Goal: Transaction & Acquisition: Purchase product/service

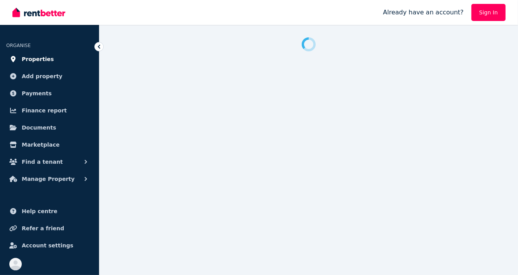
click at [36, 54] on link "Properties" at bounding box center [49, 59] width 87 height 16
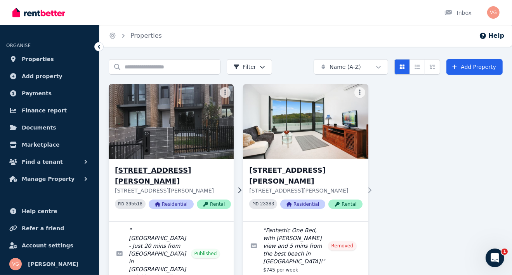
click at [133, 170] on h3 "[STREET_ADDRESS][PERSON_NAME]" at bounding box center [173, 176] width 116 height 22
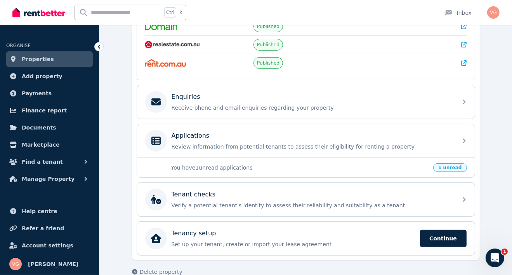
scroll to position [190, 0]
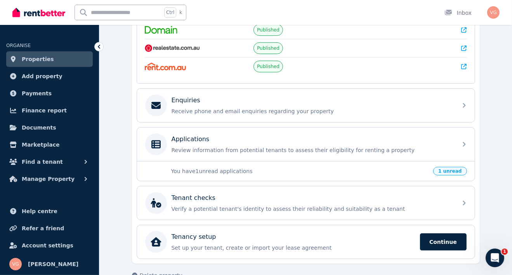
click at [210, 170] on p "You have 1 unread applications" at bounding box center [300, 171] width 258 height 8
click at [457, 167] on span "1 unread" at bounding box center [450, 171] width 33 height 9
click at [445, 169] on span "1 unread" at bounding box center [450, 171] width 33 height 9
click at [453, 169] on span "1 unread" at bounding box center [450, 171] width 33 height 9
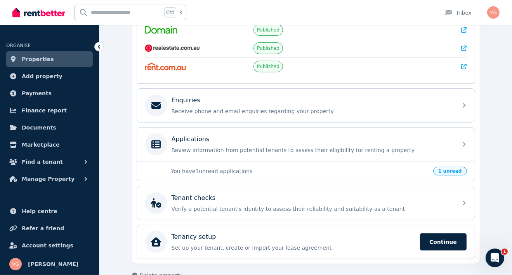
click at [453, 169] on span "1 unread" at bounding box center [450, 171] width 33 height 9
click at [479, 174] on div "[STREET_ADDRESS][PERSON_NAME] Edit [STREET_ADDRESS][PERSON_NAME] Residential To…" at bounding box center [306, 86] width 348 height 353
click at [429, 172] on p "You have 1 unread applications" at bounding box center [300, 171] width 258 height 8
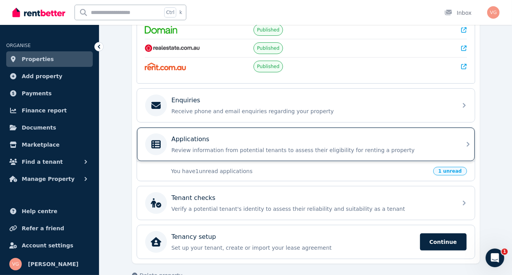
click at [469, 143] on icon at bounding box center [468, 144] width 3 height 5
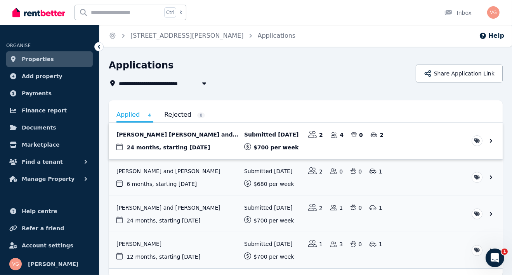
click at [157, 133] on link "View application: Amani Ahmed Khalil and Ehab Alrosan" at bounding box center [306, 141] width 394 height 36
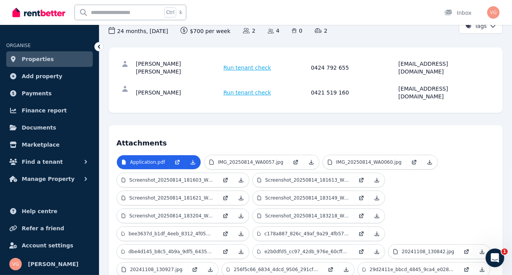
scroll to position [110, 0]
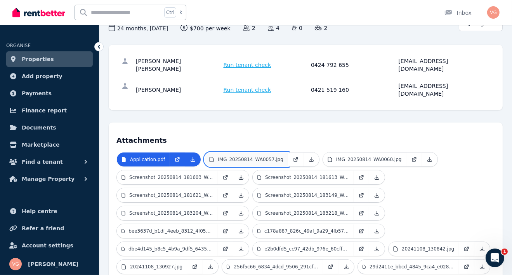
click at [256, 152] on link "IMG_20250814_WA0057.jpg" at bounding box center [247, 159] width 84 height 14
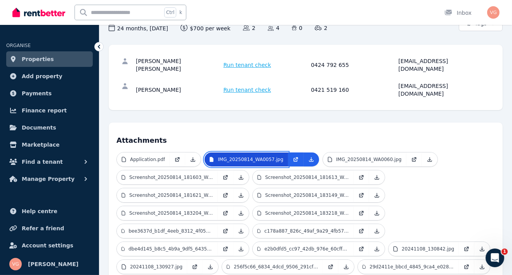
click at [250, 156] on p "IMG_20250814_WA0057.jpg" at bounding box center [251, 159] width 66 height 6
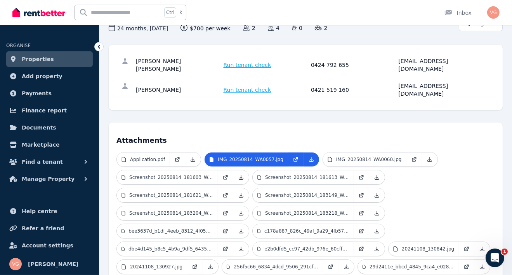
click at [229, 130] on h4 "Attachments" at bounding box center [306, 138] width 379 height 16
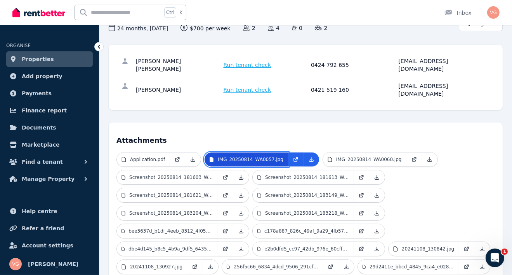
click at [228, 156] on p "IMG_20250814_WA0057.jpg" at bounding box center [251, 159] width 66 height 6
click at [239, 156] on p "IMG_20250814_WA0057.jpg" at bounding box center [251, 159] width 66 height 6
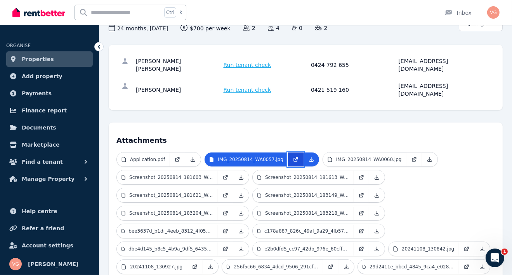
click at [293, 156] on icon at bounding box center [296, 159] width 6 height 6
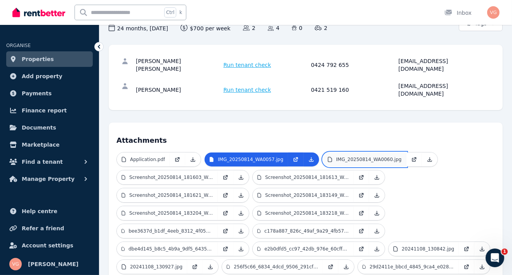
click at [351, 156] on p "IMG_20250814_WA0060.jpg" at bounding box center [369, 159] width 66 height 6
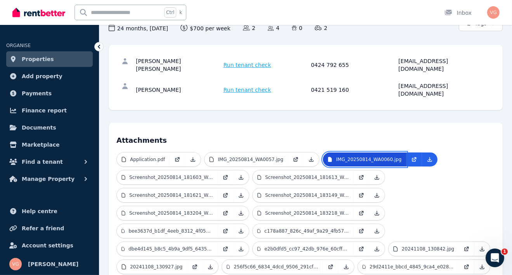
click at [351, 156] on p "IMG_20250814_WA0060.jpg" at bounding box center [369, 159] width 66 height 6
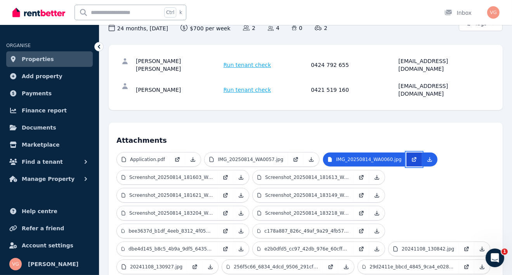
click at [411, 156] on icon at bounding box center [414, 159] width 6 height 6
click at [167, 174] on p "Screenshot_20250814_181603_Word.jpg" at bounding box center [171, 177] width 84 height 6
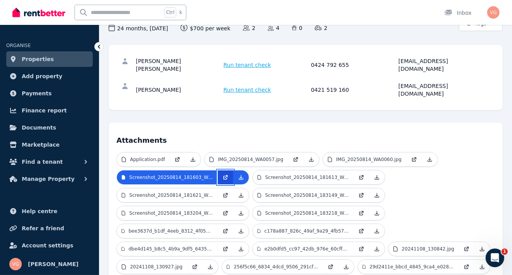
click at [223, 176] on icon at bounding box center [225, 178] width 4 height 4
click at [224, 156] on p "IMG_20250814_WA0057.jpg" at bounding box center [251, 159] width 66 height 6
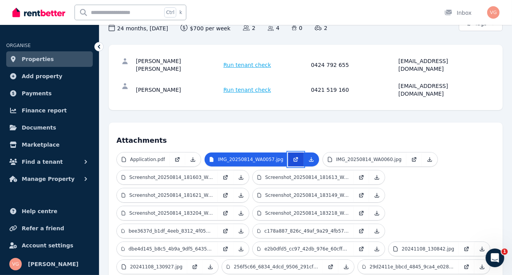
click at [295, 157] on icon at bounding box center [296, 158] width 3 height 3
click at [411, 156] on icon at bounding box center [414, 159] width 6 height 6
click at [227, 174] on icon at bounding box center [226, 177] width 6 height 6
click at [360, 174] on icon at bounding box center [362, 177] width 6 height 6
click at [226, 193] on icon at bounding box center [225, 195] width 4 height 4
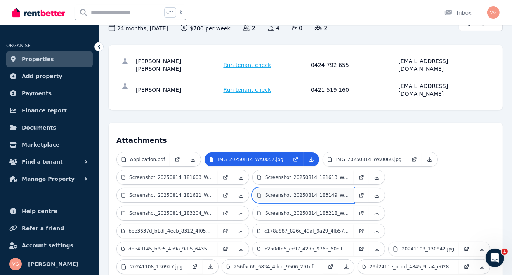
click at [273, 188] on link "Screenshot_20250814_183149_Word.jpg" at bounding box center [303, 195] width 101 height 14
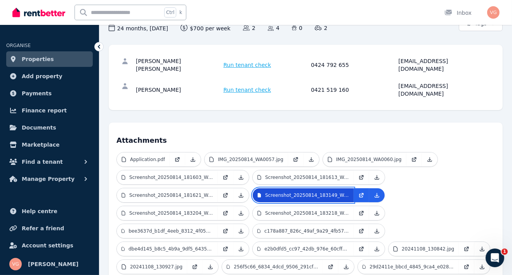
click at [257, 192] on icon at bounding box center [259, 195] width 5 height 6
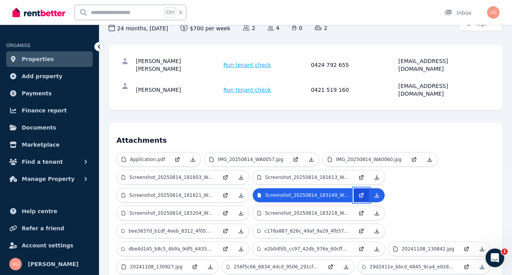
click at [359, 192] on icon at bounding box center [362, 195] width 6 height 6
click at [225, 211] on icon at bounding box center [226, 212] width 3 height 3
click at [362, 210] on icon at bounding box center [362, 213] width 6 height 6
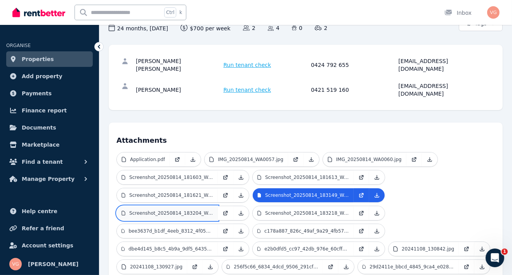
click at [170, 206] on link "Screenshot_20250814_183204_Word.jpg" at bounding box center [167, 213] width 101 height 14
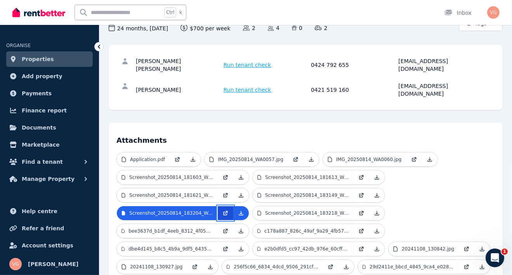
click at [227, 211] on icon at bounding box center [225, 213] width 4 height 4
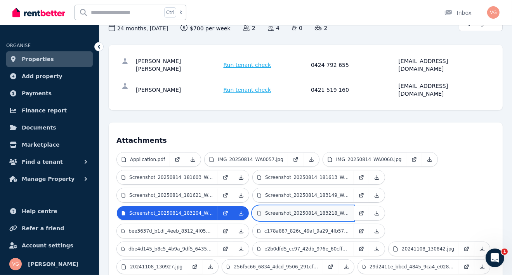
click at [275, 210] on p "Screenshot_20250814_183218_Word.jpg" at bounding box center [307, 213] width 84 height 6
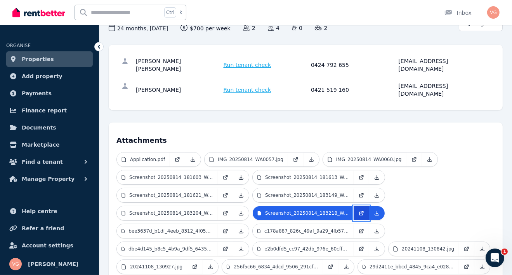
click at [365, 206] on link at bounding box center [362, 213] width 16 height 14
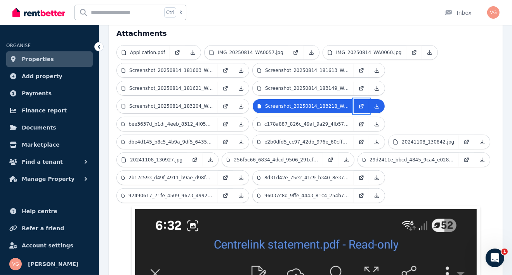
scroll to position [221, 0]
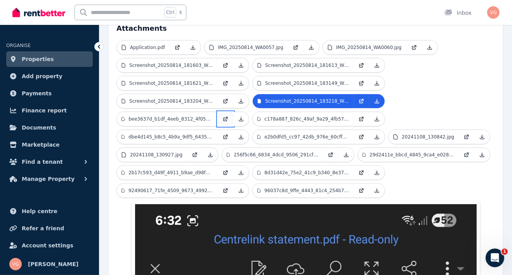
click at [227, 116] on icon at bounding box center [226, 119] width 6 height 6
click at [228, 116] on icon at bounding box center [226, 119] width 6 height 6
click at [296, 116] on p "c178a887_826c_49af_9a29_4fb574de28ca.jpeg" at bounding box center [307, 119] width 85 height 6
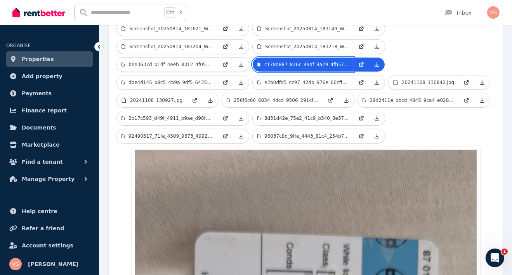
scroll to position [275, 0]
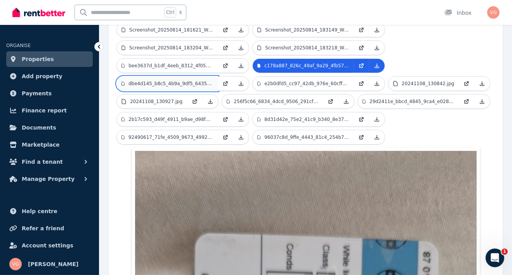
click at [198, 77] on link "dbe4d145_b8c5_4b9a_9df5_64350f815a66.jpeg" at bounding box center [167, 84] width 101 height 14
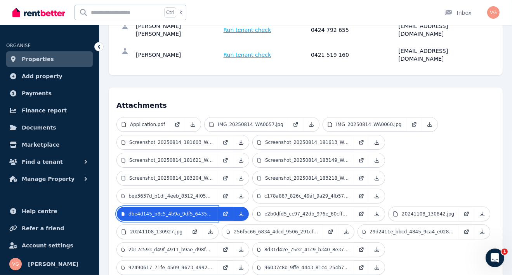
scroll to position [143, 0]
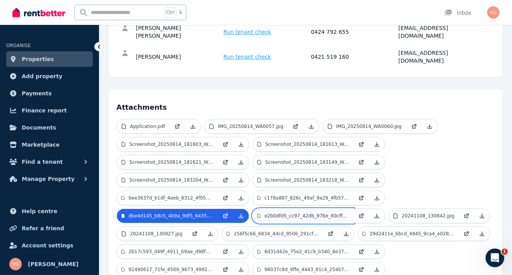
drag, startPoint x: 277, startPoint y: 179, endPoint x: 270, endPoint y: 178, distance: 7.8
click at [270, 213] on p "e2b0dfd5_cc97_42db_976e_60cff0839adb.jpeg" at bounding box center [307, 216] width 85 height 6
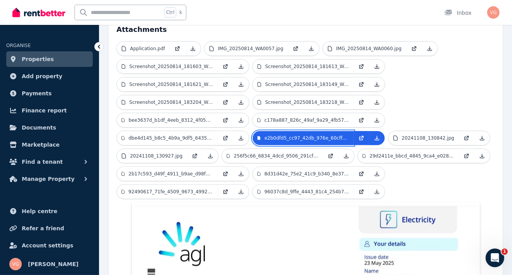
scroll to position [220, 0]
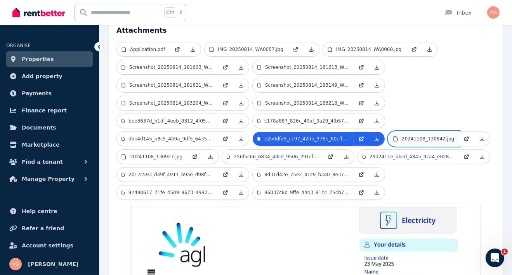
click at [408, 136] on p "20241108_130842.jpg" at bounding box center [428, 139] width 52 height 6
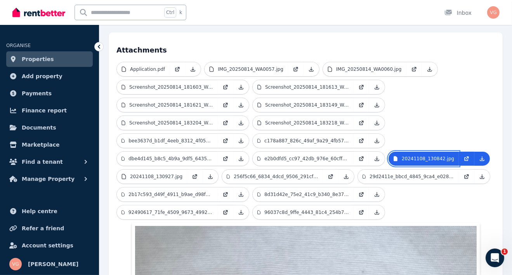
scroll to position [199, 0]
click at [192, 174] on icon at bounding box center [195, 177] width 6 height 6
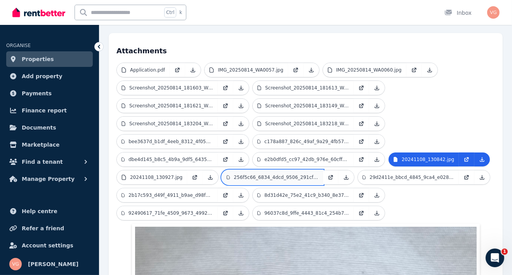
click at [280, 174] on p "256f5c66_6834_4dcd_9506_291cf63e63dc.jpeg" at bounding box center [276, 177] width 85 height 6
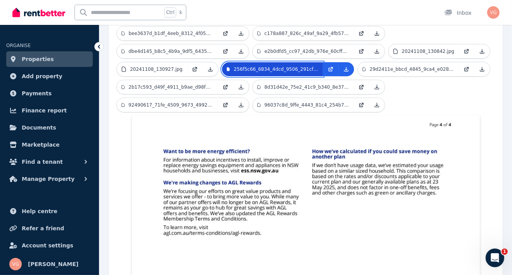
scroll to position [308, 0]
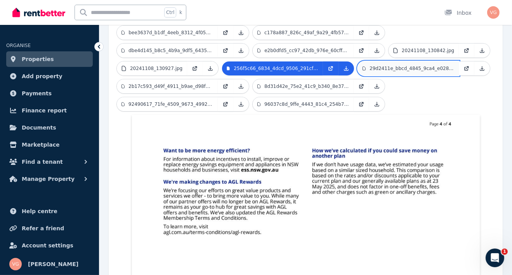
click at [402, 65] on p "29d2411e_bbcd_4845_9ca4_e0283ca66ea9.jpeg" at bounding box center [412, 68] width 85 height 6
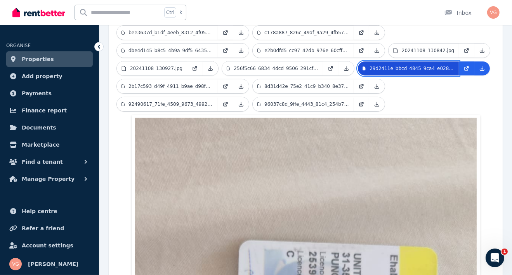
click at [402, 65] on p "29d2411e_bbcd_4845_9ca4_e0283ca66ea9.jpeg" at bounding box center [412, 68] width 85 height 6
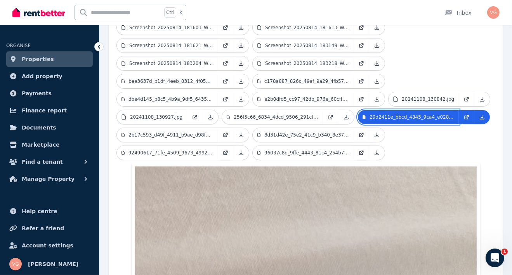
scroll to position [258, 0]
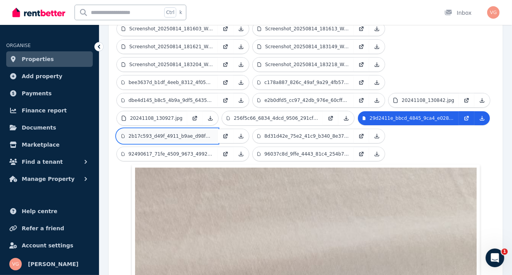
click at [150, 133] on p "2b17c593_d49f_4911_b9ae_d98f60071427.jpeg" at bounding box center [171, 136] width 85 height 6
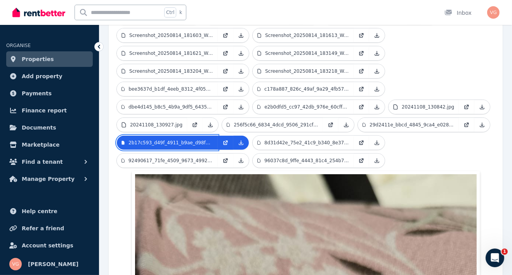
scroll to position [250, 0]
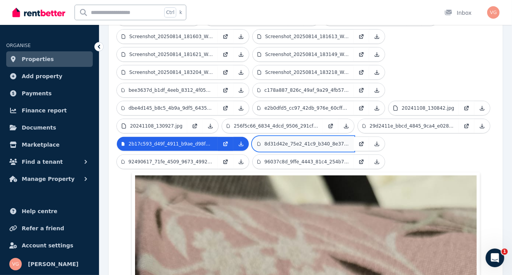
click at [286, 137] on link "8d31d42e_75e2_41c9_b340_8e3799fac916.jpeg" at bounding box center [303, 144] width 101 height 14
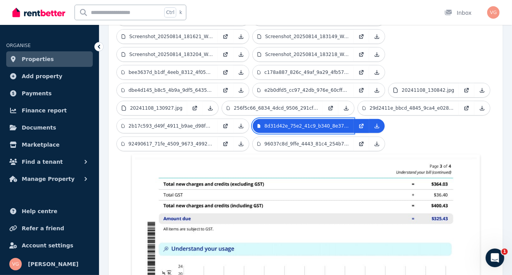
scroll to position [269, 0]
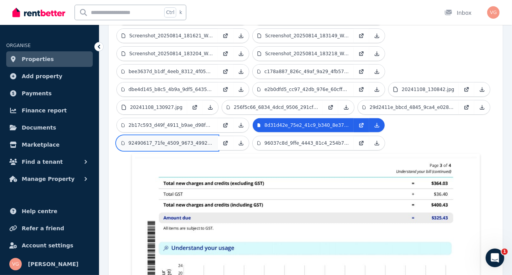
click at [153, 140] on p "92490617_71fe_4509_9673_4992c49e0067.jpeg" at bounding box center [171, 143] width 85 height 6
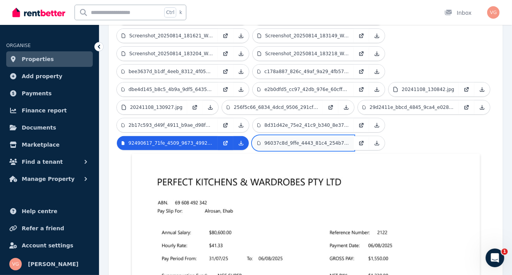
click at [286, 140] on p "96037c8d_9ffe_4443_81c4_254b7aa55041.jpeg" at bounding box center [307, 143] width 85 height 6
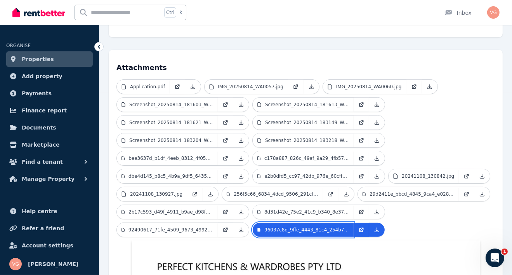
scroll to position [194, 0]
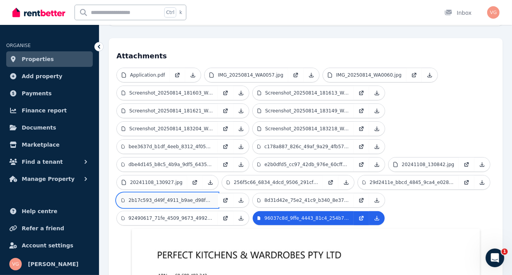
click at [181, 193] on link "2b17c593_d49f_4911_b9ae_d98f60071427.jpeg" at bounding box center [167, 200] width 101 height 14
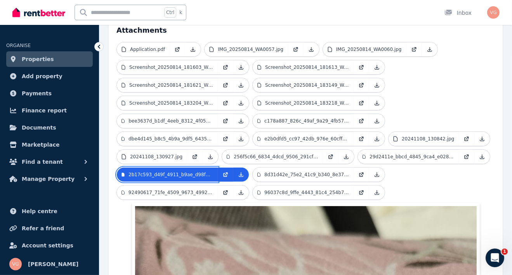
scroll to position [186, 0]
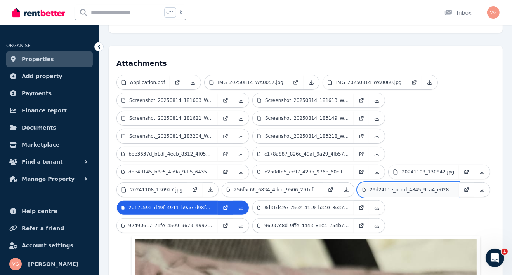
click at [358, 183] on link "29d2411e_bbcd_4845_9ca4_e0283ca66ea9.jpeg" at bounding box center [408, 190] width 101 height 14
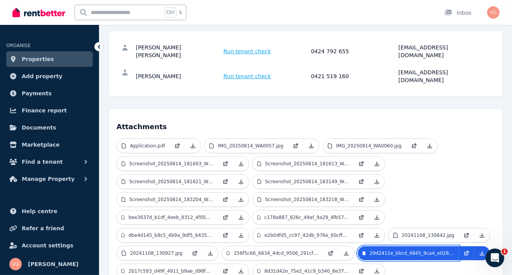
scroll to position [122, 0]
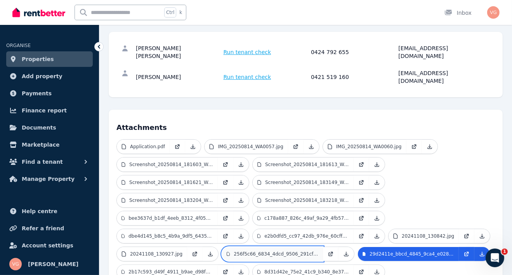
click at [230, 247] on link "256f5c66_6834_4dcd_9506_291cf63e63dc.jpeg" at bounding box center [272, 254] width 101 height 14
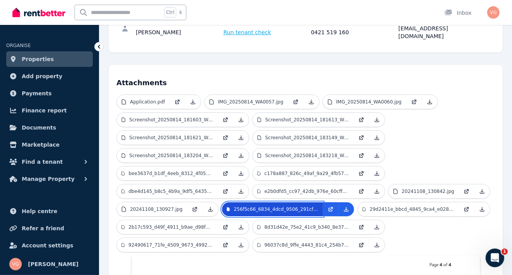
scroll to position [164, 0]
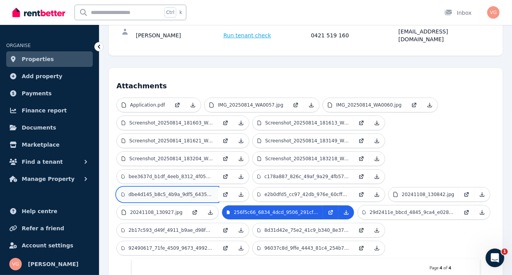
click at [159, 191] on p "dbe4d145_b8c5_4b9a_9df5_64350f815a66.jpeg" at bounding box center [171, 194] width 85 height 6
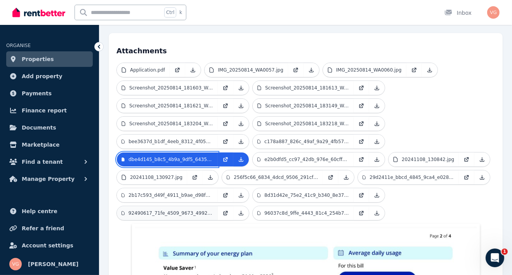
scroll to position [198, 0]
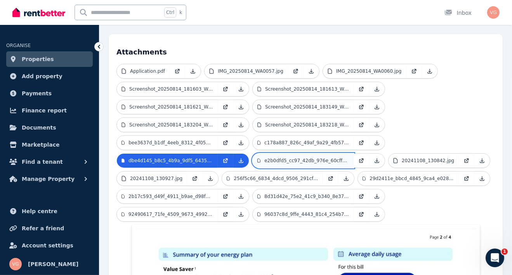
click at [284, 157] on p "e2b0dfd5_cc97_42db_976e_60cff0839adb.jpeg" at bounding box center [307, 160] width 85 height 6
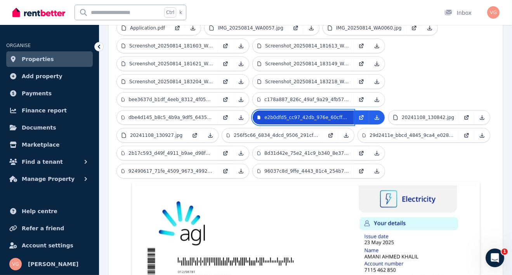
scroll to position [240, 0]
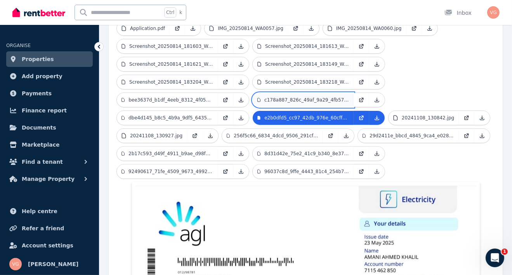
click at [283, 97] on p "c178a887_826c_49af_9a29_4fb574de28ca.jpeg" at bounding box center [307, 100] width 85 height 6
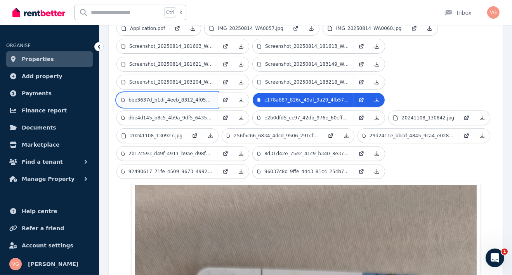
click at [188, 97] on p "bee3637d_b1df_4eeb_8312_4f05a601fd8d.jpeg" at bounding box center [171, 100] width 85 height 6
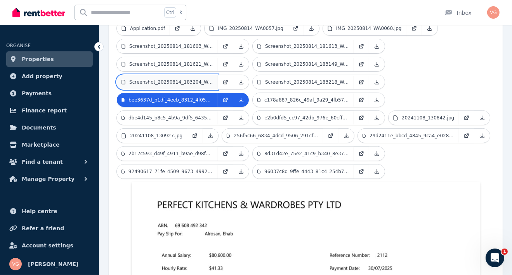
click at [157, 75] on link "Screenshot_20250814_183204_Word.jpg" at bounding box center [167, 82] width 101 height 14
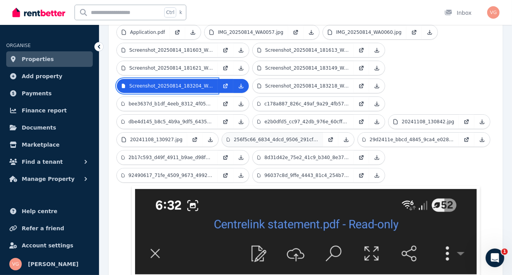
scroll to position [235, 0]
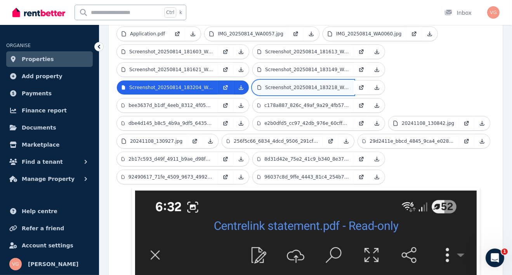
click at [280, 84] on p "Screenshot_20250814_183218_Word.jpg" at bounding box center [307, 87] width 84 height 6
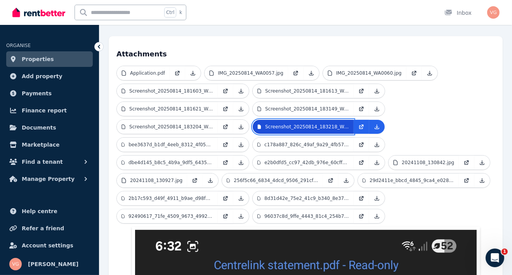
scroll to position [195, 0]
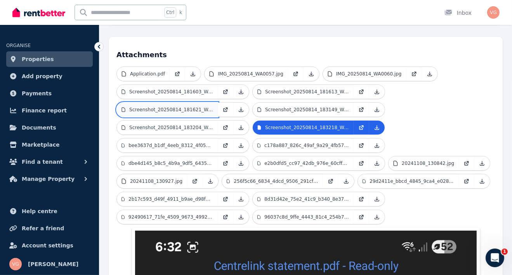
click at [185, 106] on p "Screenshot_20250814_181621_Word.jpg" at bounding box center [171, 109] width 84 height 6
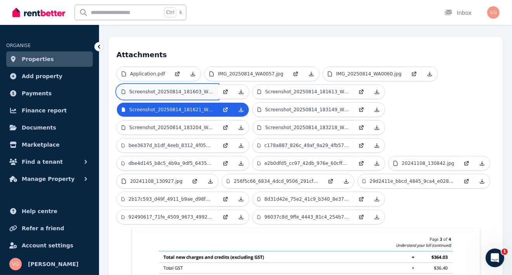
click at [161, 89] on p "Screenshot_20250814_181603_Word.jpg" at bounding box center [171, 92] width 84 height 6
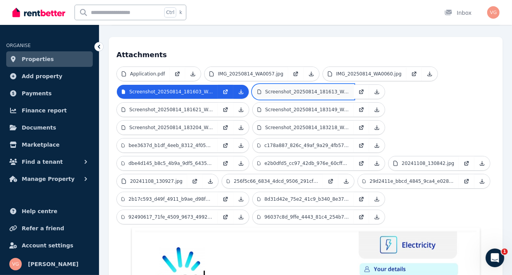
click at [280, 89] on p "Screenshot_20250814_181613_Word.jpg" at bounding box center [307, 92] width 84 height 6
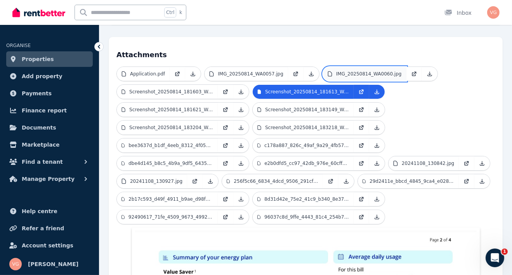
click at [336, 71] on p "IMG_20250814_WA0060.jpg" at bounding box center [369, 74] width 66 height 6
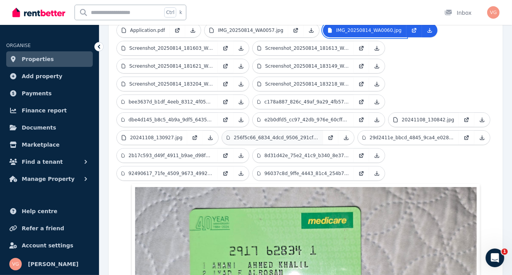
scroll to position [239, 0]
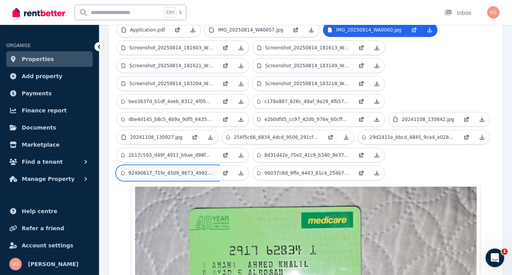
click at [198, 170] on p "92490617_71fe_4509_9673_4992c49e0067.jpeg" at bounding box center [171, 173] width 85 height 6
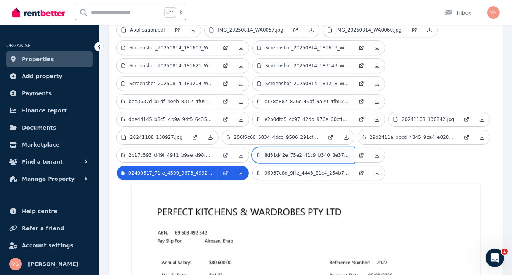
click at [284, 152] on p "8d31d42e_75e2_41c9_b340_8e3799fac916.jpeg" at bounding box center [307, 155] width 85 height 6
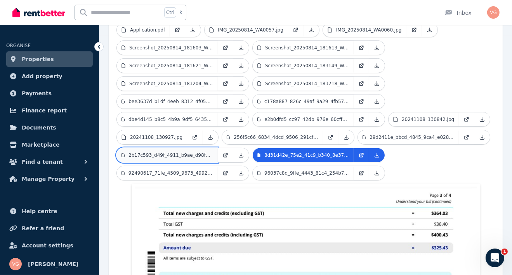
click at [185, 152] on p "2b17c593_d49f_4911_b9ae_d98f60071427.jpeg" at bounding box center [171, 155] width 85 height 6
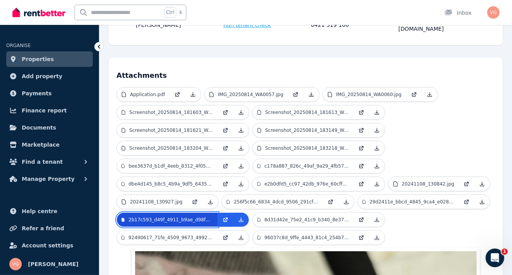
scroll to position [163, 0]
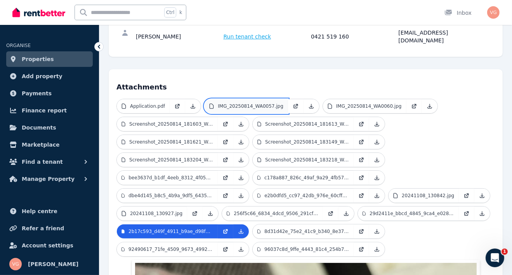
click at [254, 103] on p "IMG_20250814_WA0057.jpg" at bounding box center [251, 106] width 66 height 6
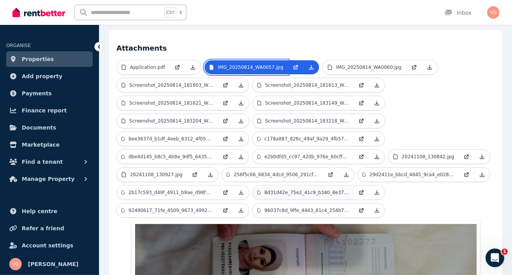
scroll to position [201, 0]
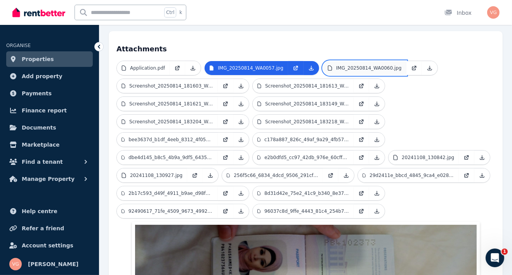
click at [341, 65] on p "IMG_20250814_WA0060.jpg" at bounding box center [369, 68] width 66 height 6
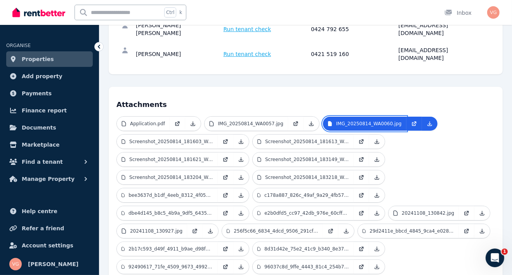
scroll to position [145, 0]
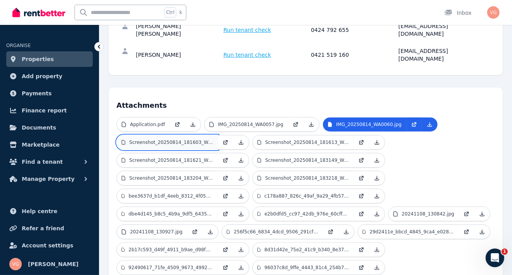
click at [172, 139] on p "Screenshot_20250814_181603_Word.jpg" at bounding box center [171, 142] width 84 height 6
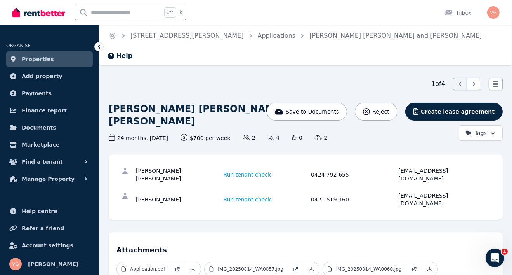
scroll to position [38, 0]
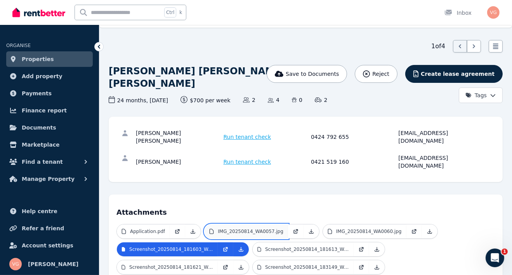
click at [253, 224] on link "IMG_20250814_WA0057.jpg" at bounding box center [247, 231] width 84 height 14
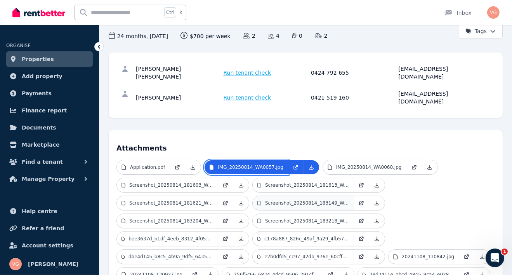
scroll to position [59, 0]
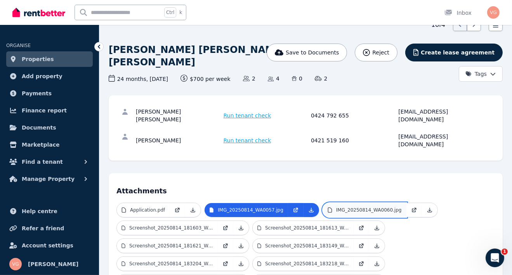
click at [342, 203] on link "IMG_20250814_WA0060.jpg" at bounding box center [365, 210] width 84 height 14
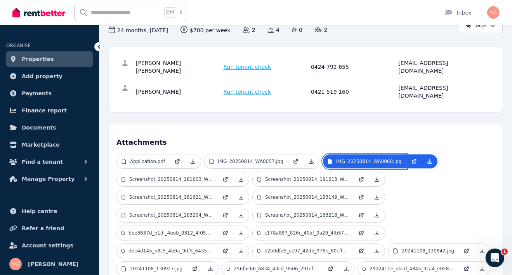
scroll to position [102, 0]
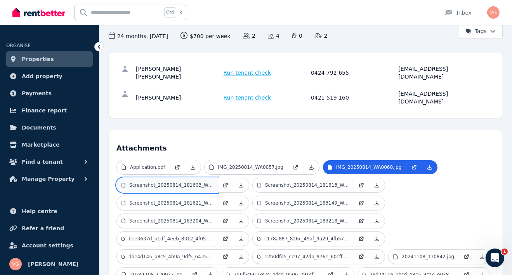
click at [160, 182] on p "Screenshot_20250814_181603_Word.jpg" at bounding box center [171, 185] width 84 height 6
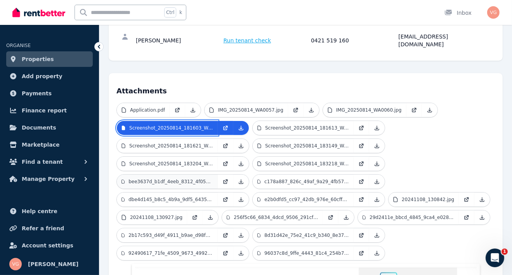
scroll to position [155, 0]
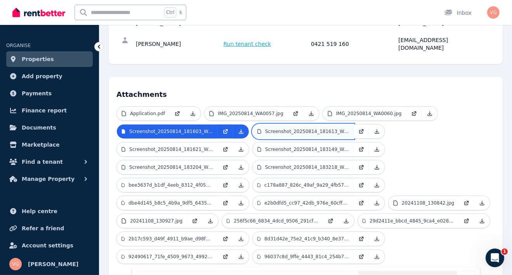
click at [290, 124] on link "Screenshot_20250814_181613_Word.jpg" at bounding box center [303, 131] width 101 height 14
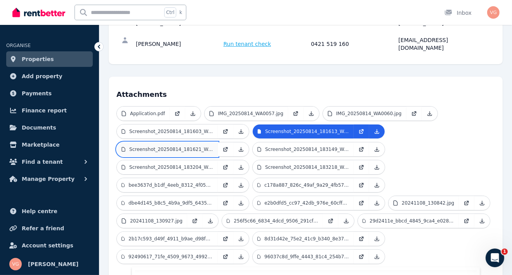
click at [181, 146] on p "Screenshot_20250814_181621_Word.jpg" at bounding box center [171, 149] width 84 height 6
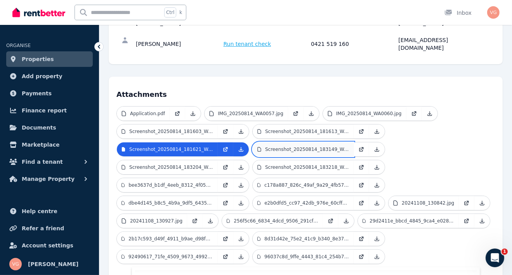
click at [268, 146] on p "Screenshot_20250814_183149_Word.jpg" at bounding box center [307, 149] width 84 height 6
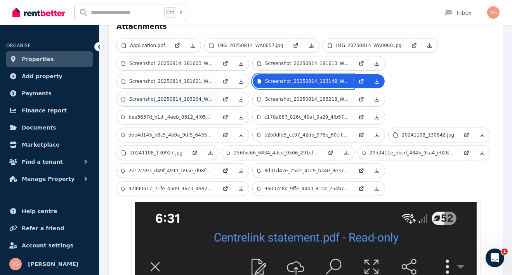
scroll to position [225, 0]
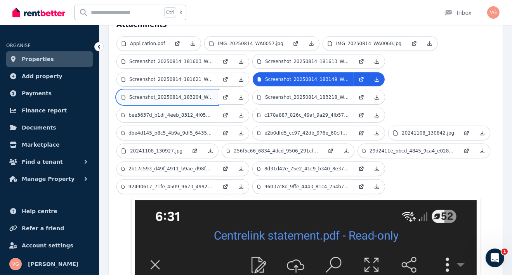
click at [166, 94] on p "Screenshot_20250814_183204_Word.jpg" at bounding box center [171, 97] width 84 height 6
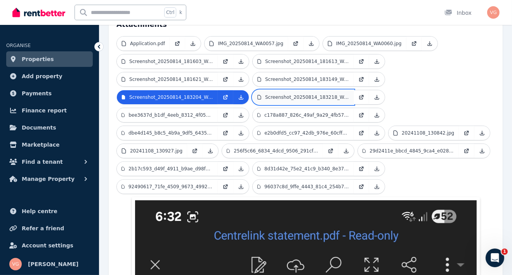
click at [291, 94] on p "Screenshot_20250814_183218_Word.jpg" at bounding box center [307, 97] width 84 height 6
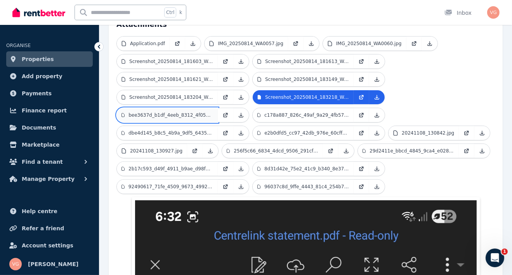
click at [169, 108] on link "bee3637d_b1df_4eeb_8312_4f05a601fd8d.jpeg" at bounding box center [167, 115] width 101 height 14
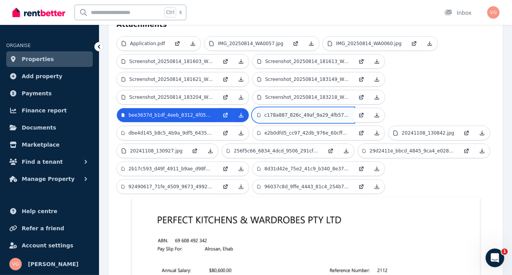
click at [281, 112] on p "c178a887_826c_49af_9a29_4fb574de28ca.jpeg" at bounding box center [307, 115] width 85 height 6
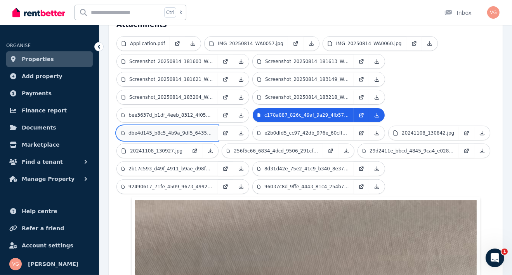
click at [149, 130] on p "dbe4d145_b8c5_4b9a_9df5_64350f815a66.jpeg" at bounding box center [171, 133] width 85 height 6
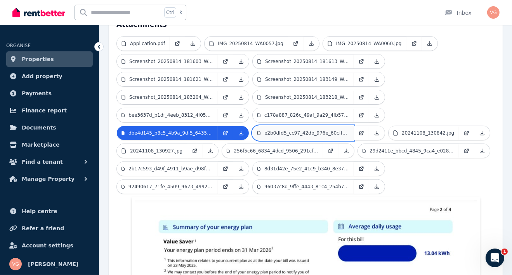
click at [275, 130] on p "e2b0dfd5_cc97_42db_976e_60cff0839adb.jpeg" at bounding box center [307, 133] width 85 height 6
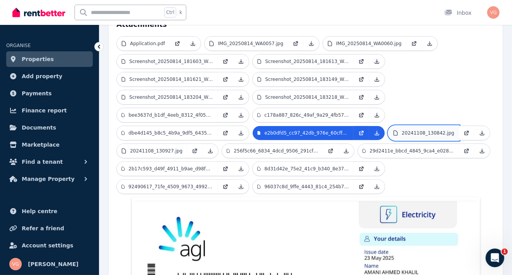
click at [413, 130] on p "20241108_130842.jpg" at bounding box center [428, 133] width 52 height 6
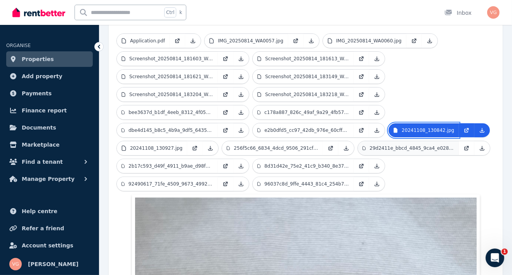
scroll to position [227, 0]
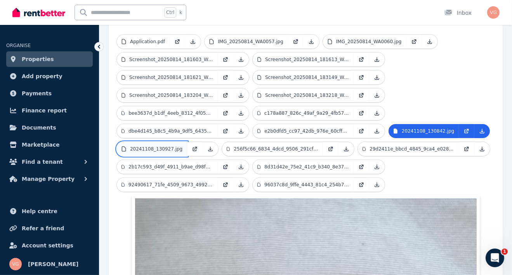
click at [158, 146] on p "20241108_130927.jpg" at bounding box center [156, 149] width 52 height 6
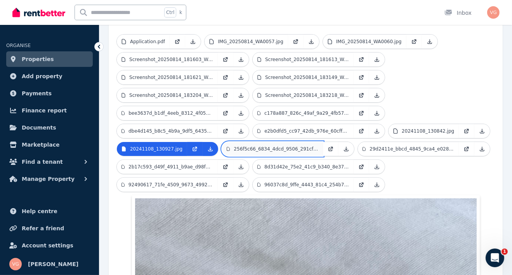
click at [273, 146] on p "256f5c66_6834_4dcd_9506_291cf63e63dc.jpeg" at bounding box center [276, 149] width 85 height 6
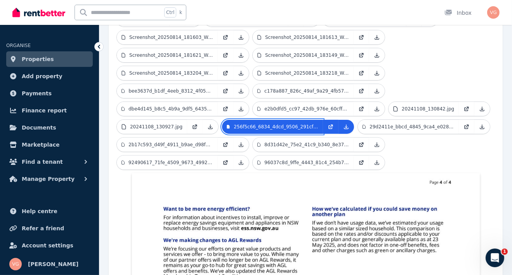
scroll to position [247, 0]
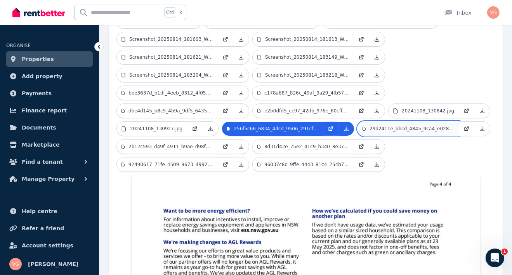
click at [379, 125] on p "29d2411e_bbcd_4845_9ca4_e0283ca66ea9.jpeg" at bounding box center [412, 128] width 85 height 6
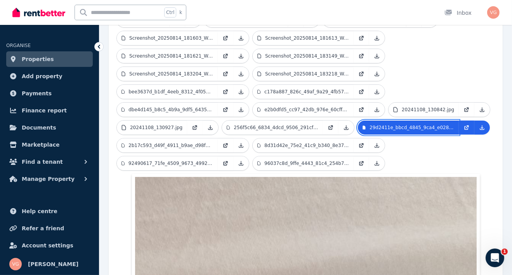
scroll to position [245, 0]
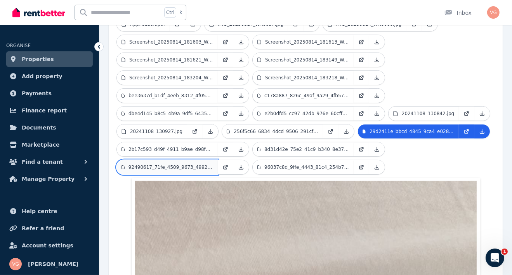
click at [191, 164] on p "92490617_71fe_4509_9673_4992c49e0067.jpeg" at bounding box center [171, 167] width 85 height 6
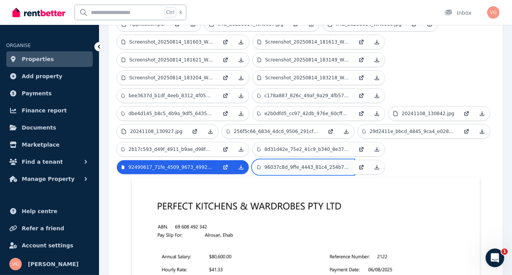
click at [280, 164] on p "96037c8d_9ffe_4443_81c4_254b7aa55041.jpeg" at bounding box center [307, 167] width 85 height 6
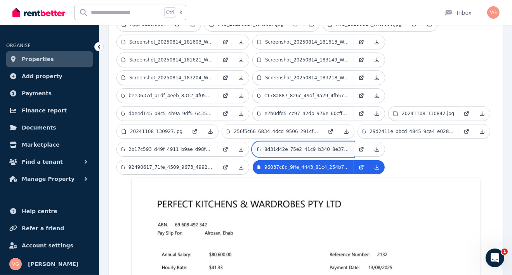
click at [274, 146] on p "8d31d42e_75e2_41c9_b340_8e3799fac916.jpeg" at bounding box center [307, 149] width 85 height 6
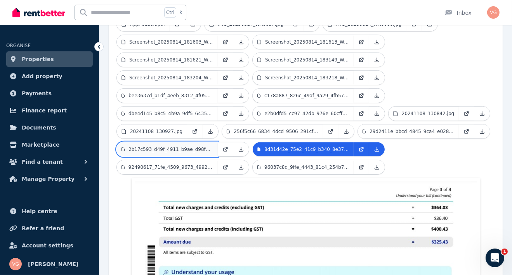
click at [161, 146] on p "2b17c593_d49f_4911_b9ae_d98f60071427.jpeg" at bounding box center [171, 149] width 85 height 6
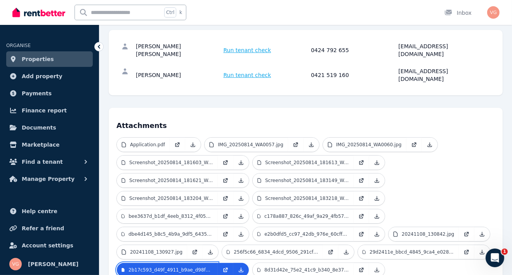
scroll to position [124, 0]
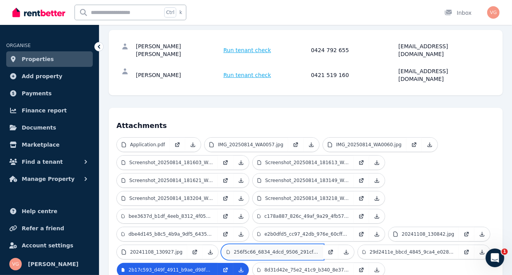
click at [257, 249] on p "256f5c66_6834_4dcd_9506_291cf63e63dc.jpeg" at bounding box center [276, 252] width 85 height 6
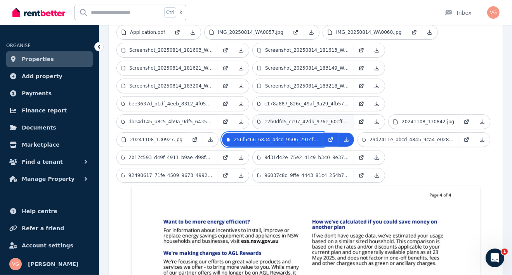
scroll to position [224, 0]
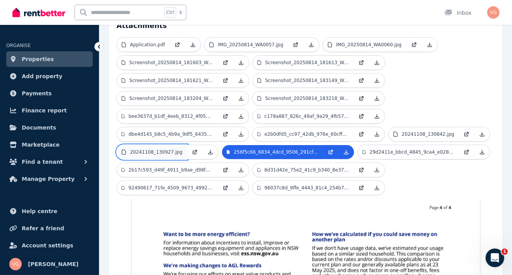
click at [152, 149] on p "20241108_130927.jpg" at bounding box center [156, 152] width 52 height 6
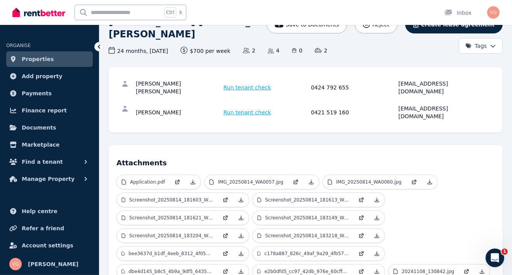
scroll to position [88, 0]
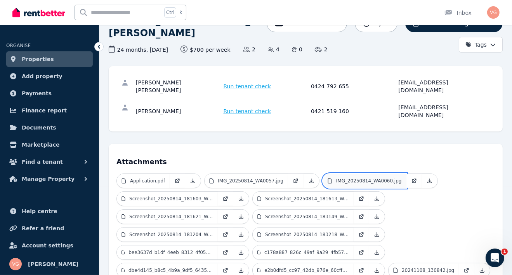
click at [352, 178] on p "IMG_20250814_WA0060.jpg" at bounding box center [369, 181] width 66 height 6
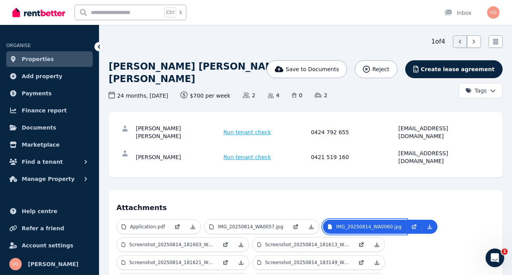
scroll to position [42, 0]
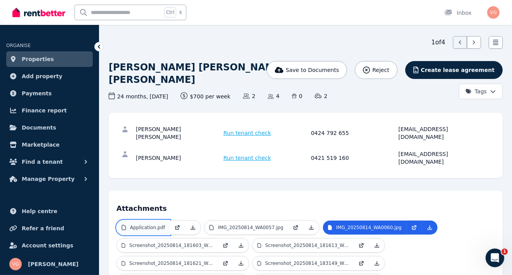
click at [144, 220] on link "Application.pdf" at bounding box center [143, 227] width 53 height 14
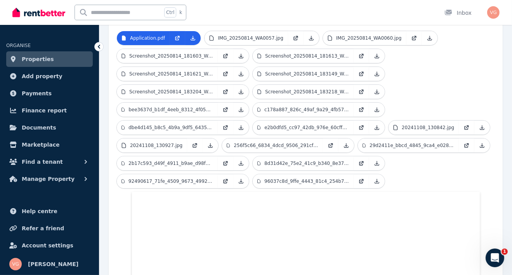
scroll to position [233, 0]
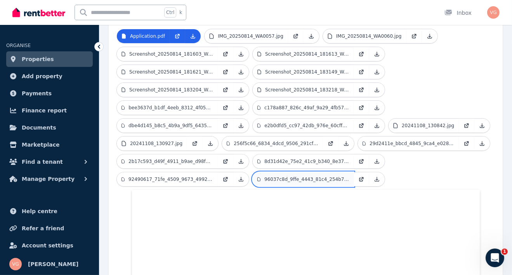
click at [286, 172] on link "96037c8d_9ffe_4443_81c4_254b7aa55041.jpeg" at bounding box center [303, 179] width 101 height 14
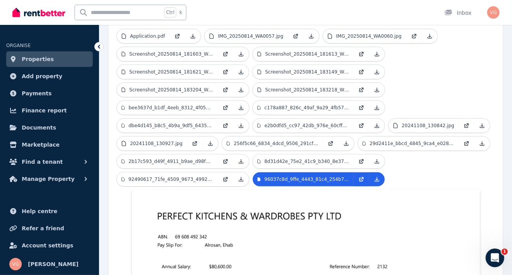
click at [180, 134] on ul "Application.pdf IMG_20250814_WA0057.jpg IMG_20250814_WA0060.jpg Screenshot_2025…" at bounding box center [306, 109] width 379 height 161
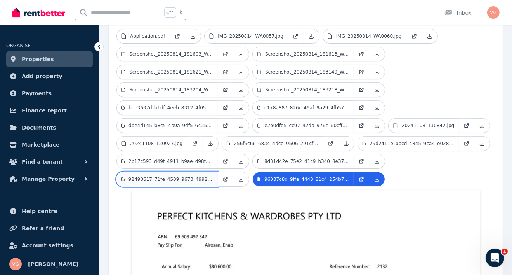
click at [177, 176] on p "92490617_71fe_4509_9673_4992c49e0067.jpeg" at bounding box center [171, 179] width 85 height 6
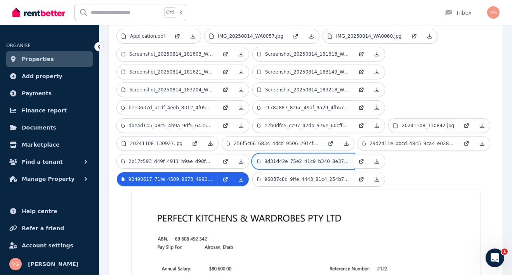
click at [275, 154] on link "8d31d42e_75e2_41c9_b340_8e3799fac916.jpeg" at bounding box center [303, 161] width 101 height 14
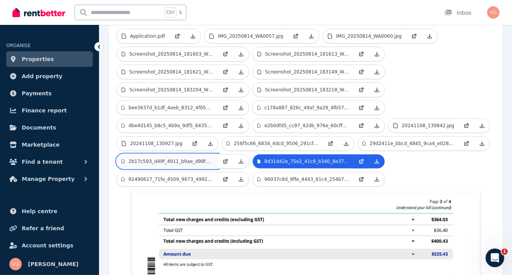
click at [159, 158] on p "2b17c593_d49f_4911_b9ae_d98f60071427.jpeg" at bounding box center [171, 161] width 85 height 6
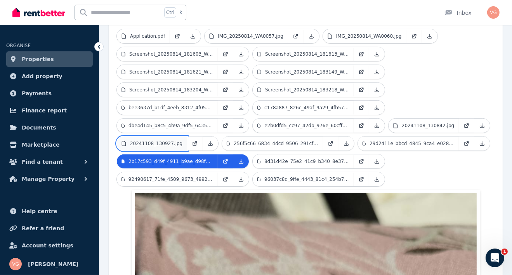
click at [145, 140] on p "20241108_130927.jpg" at bounding box center [156, 143] width 52 height 6
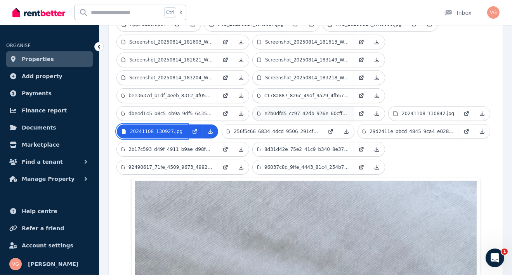
scroll to position [244, 0]
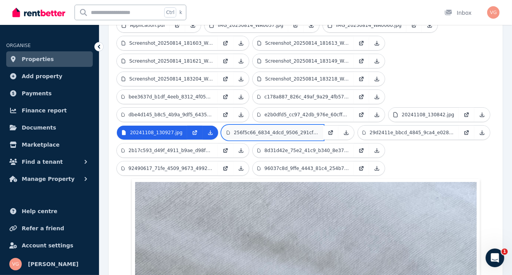
click at [250, 129] on p "256f5c66_6834_4dcd_9506_291cf63e63dc.jpeg" at bounding box center [276, 132] width 85 height 6
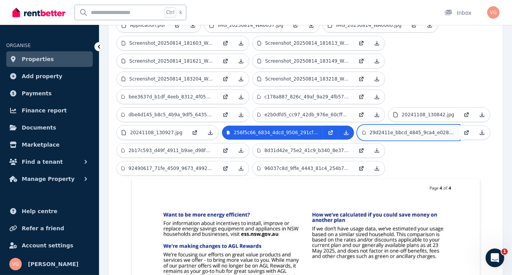
click at [375, 129] on p "29d2411e_bbcd_4845_9ca4_e0283ca66ea9.jpeg" at bounding box center [412, 132] width 85 height 6
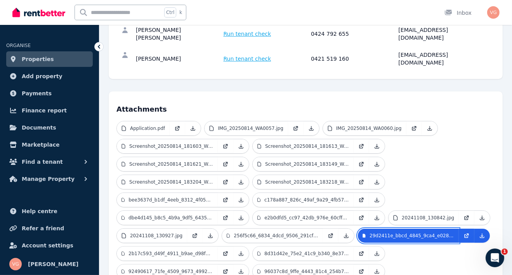
scroll to position [141, 0]
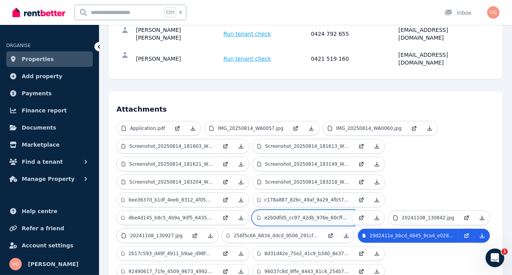
click at [292, 214] on p "e2b0dfd5_cc97_42db_976e_60cff0839adb.jpeg" at bounding box center [307, 217] width 85 height 6
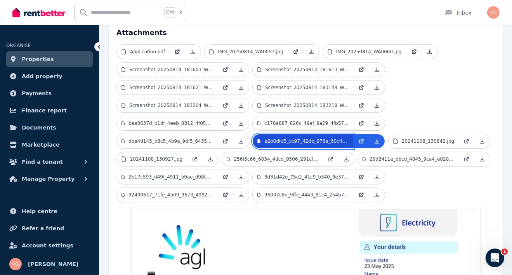
scroll to position [221, 0]
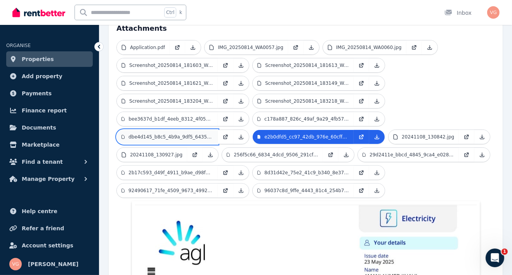
click at [197, 134] on p "dbe4d145_b8c5_4b9a_9df5_64350f815a66.jpeg" at bounding box center [171, 137] width 85 height 6
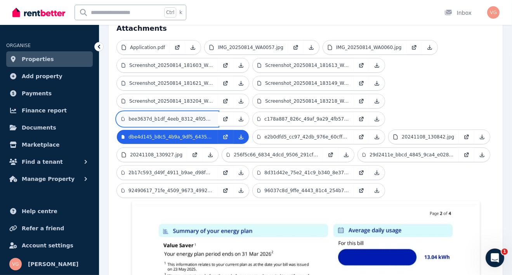
click at [188, 112] on link "bee3637d_b1df_4eeb_8312_4f05a601fd8d.jpeg" at bounding box center [167, 119] width 101 height 14
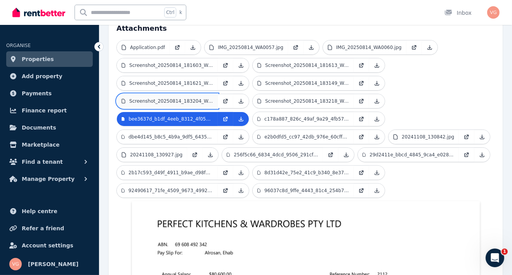
click at [174, 98] on p "Screenshot_20250814_183204_Word.jpg" at bounding box center [171, 101] width 84 height 6
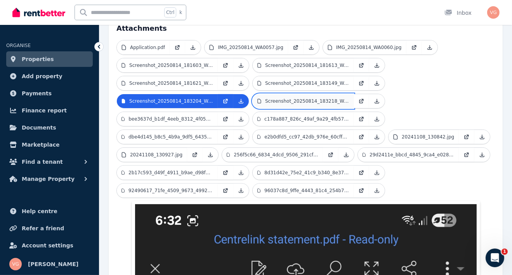
click at [277, 98] on p "Screenshot_20250814_183218_Word.jpg" at bounding box center [307, 101] width 84 height 6
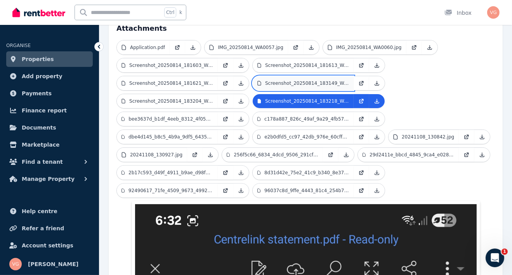
click at [275, 80] on p "Screenshot_20250814_183149_Word.jpg" at bounding box center [307, 83] width 84 height 6
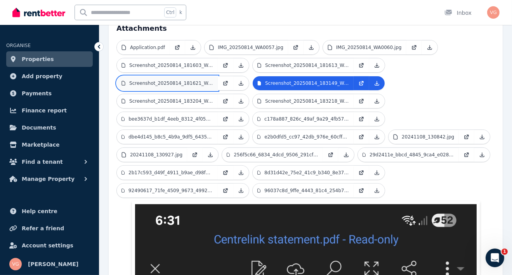
click at [200, 80] on p "Screenshot_20250814_181621_Word.jpg" at bounding box center [171, 83] width 84 height 6
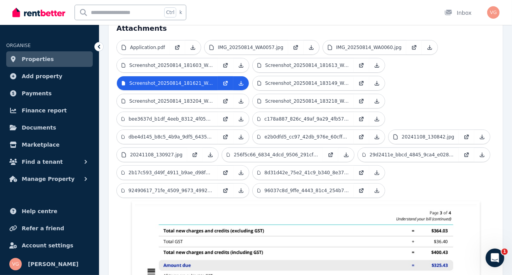
click at [184, 23] on div "Ctrl k" at bounding box center [133, 12] width 116 height 25
click at [180, 58] on link "Screenshot_20250814_181603_Word.jpg" at bounding box center [167, 65] width 101 height 14
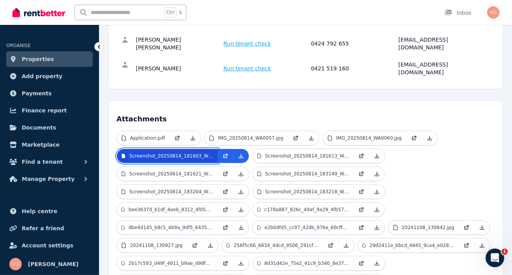
scroll to position [128, 0]
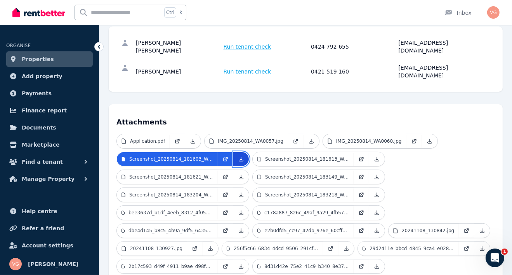
click at [236, 152] on link at bounding box center [242, 159] width 16 height 14
click at [264, 134] on link "IMG_20250814_WA0057.jpg" at bounding box center [247, 141] width 84 height 14
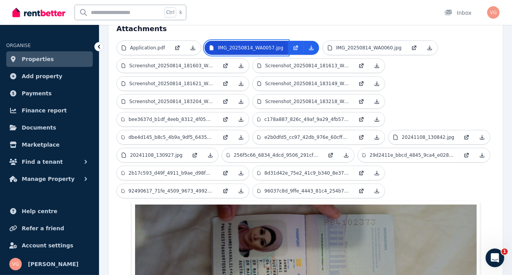
scroll to position [220, 0]
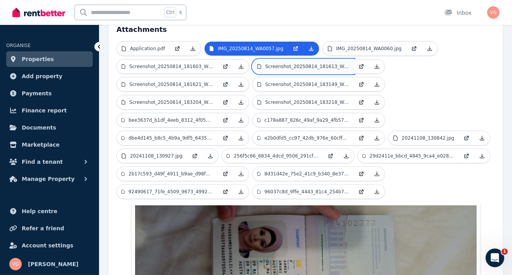
click at [317, 63] on p "Screenshot_20250814_181613_Word.jpg" at bounding box center [307, 66] width 84 height 6
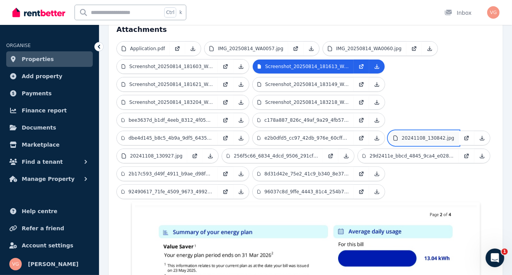
click at [408, 135] on p "20241108_130842.jpg" at bounding box center [428, 138] width 52 height 6
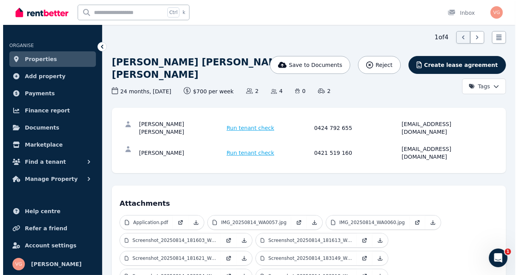
scroll to position [0, 0]
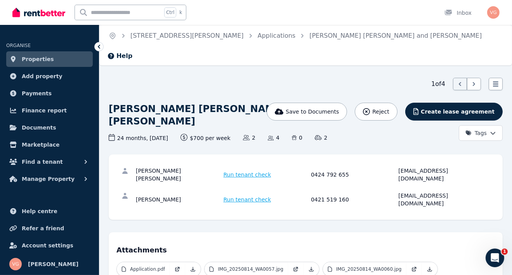
click at [243, 171] on span "Run tenant check" at bounding box center [248, 175] width 48 height 8
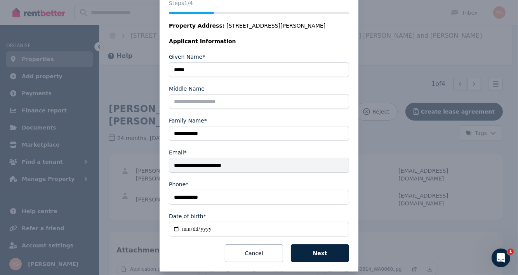
scroll to position [108, 0]
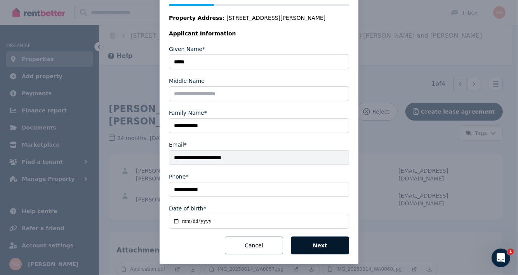
click at [319, 246] on button "Next" at bounding box center [320, 245] width 58 height 18
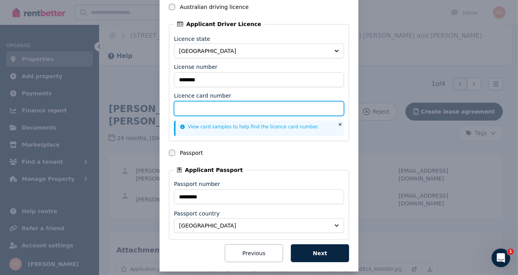
click at [188, 106] on input "Licence card number" at bounding box center [259, 108] width 170 height 15
type input "**********"
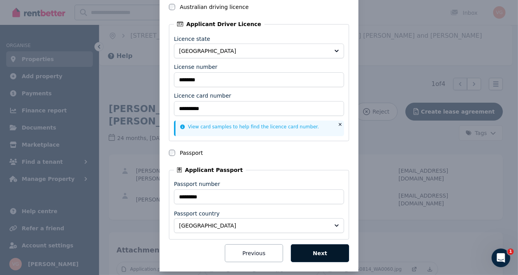
click at [312, 250] on button "Next" at bounding box center [320, 253] width 58 height 18
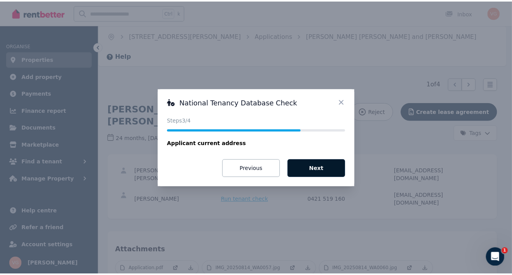
scroll to position [0, 0]
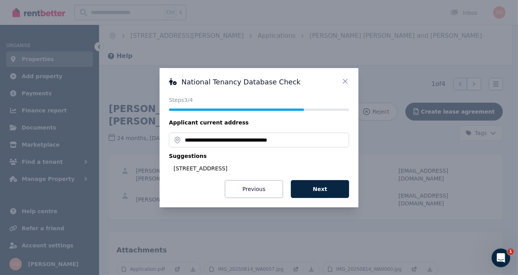
click at [291, 180] on button "Next" at bounding box center [320, 189] width 58 height 18
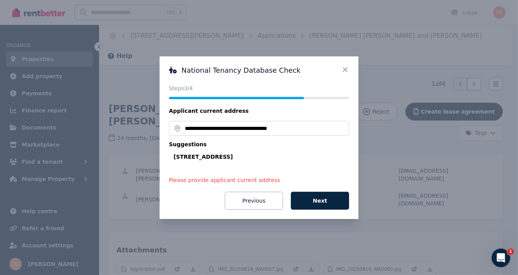
click at [270, 157] on div "[STREET_ADDRESS]" at bounding box center [262, 157] width 176 height 8
type input "**********"
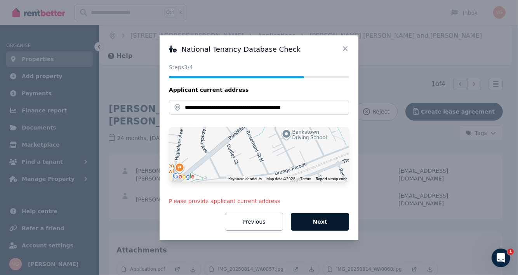
click at [326, 223] on button "Next" at bounding box center [320, 222] width 58 height 18
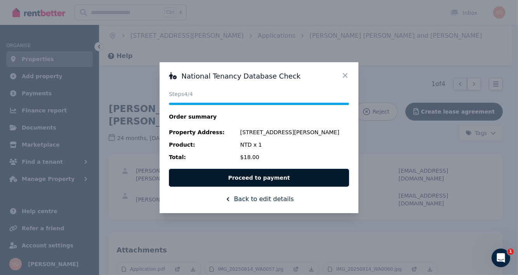
click at [253, 177] on button "Proceed to payment" at bounding box center [259, 178] width 180 height 18
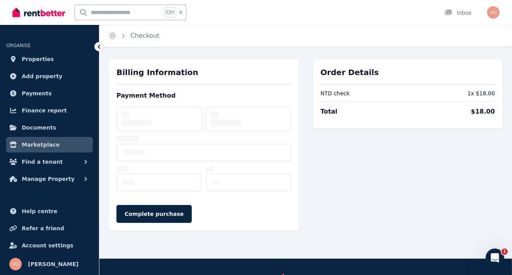
click at [154, 125] on div at bounding box center [204, 151] width 175 height 92
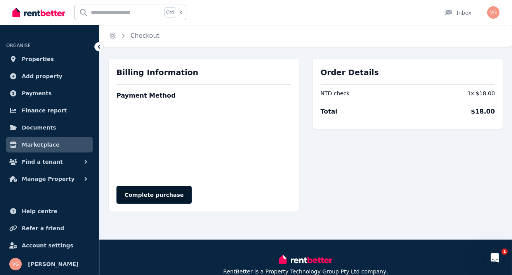
click at [153, 196] on button "Complete purchase" at bounding box center [154, 195] width 75 height 18
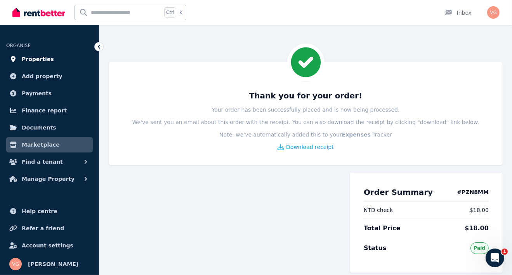
click at [41, 57] on span "Properties" at bounding box center [38, 58] width 32 height 9
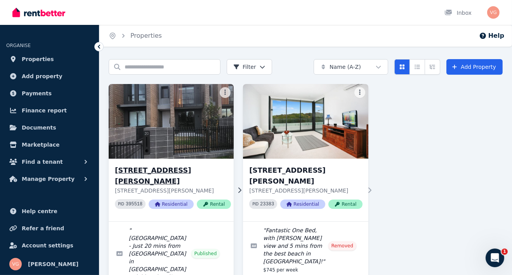
click at [162, 169] on h3 "[STREET_ADDRESS][PERSON_NAME]" at bounding box center [173, 176] width 116 height 22
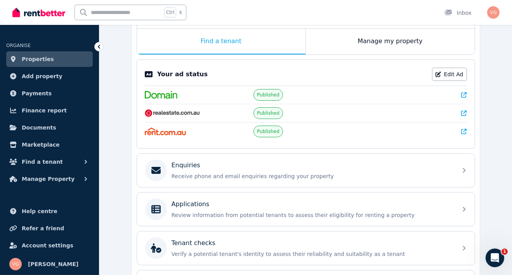
scroll to position [186, 0]
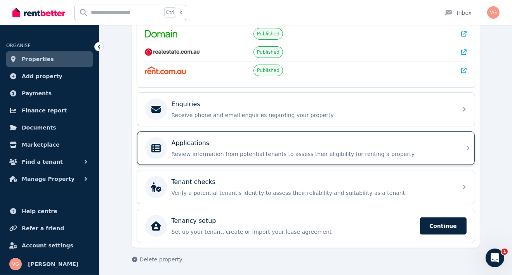
click at [197, 144] on p "Applications" at bounding box center [191, 142] width 38 height 9
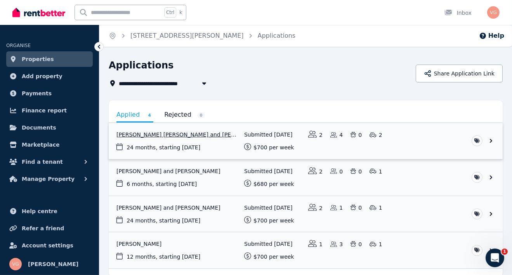
click at [171, 133] on link "View application: Amani Ahmed Khalil and Ehab Alrosan" at bounding box center [306, 141] width 394 height 36
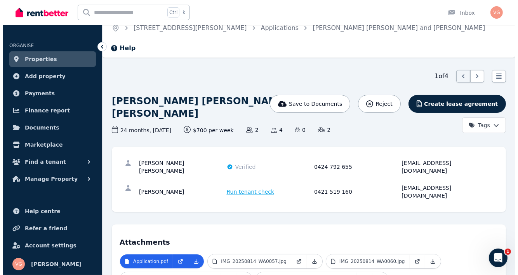
scroll to position [9, 0]
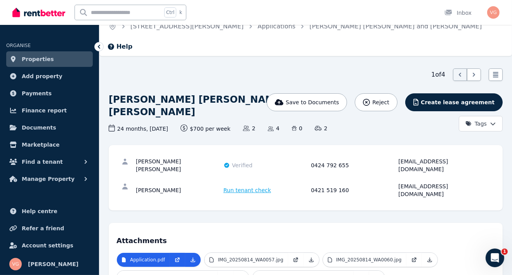
click at [234, 186] on span "Run tenant check" at bounding box center [248, 190] width 48 height 8
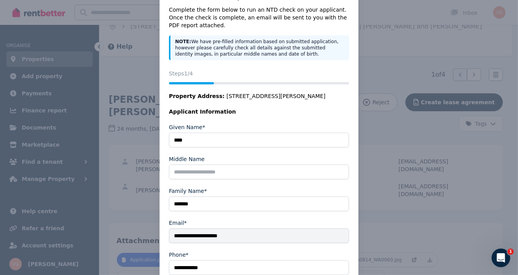
scroll to position [108, 0]
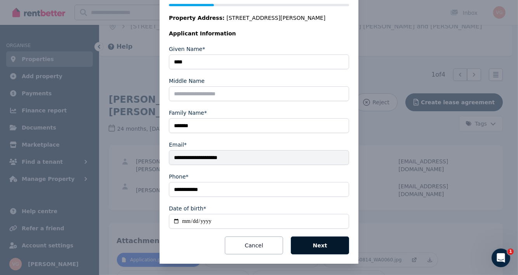
click at [331, 247] on button "Next" at bounding box center [320, 245] width 58 height 18
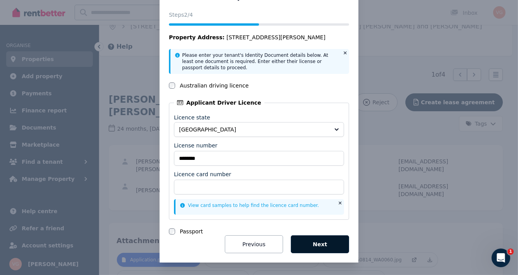
scroll to position [29, 0]
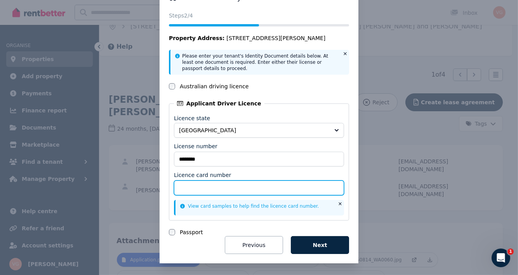
click at [186, 188] on input "Licence card number" at bounding box center [259, 187] width 170 height 15
type input "**********"
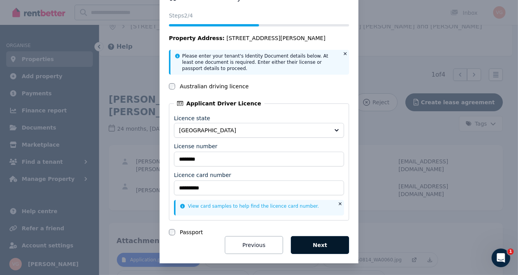
click at [321, 246] on button "Next" at bounding box center [320, 245] width 58 height 18
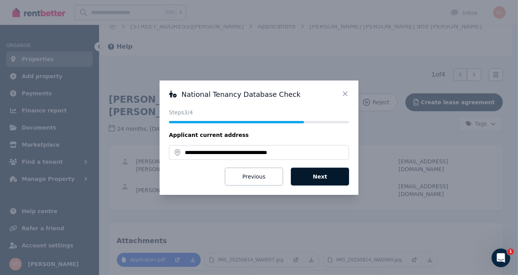
scroll to position [0, 0]
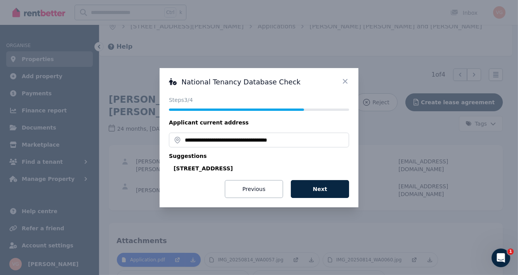
click at [289, 166] on div "[STREET_ADDRESS]" at bounding box center [262, 168] width 176 height 8
type input "**********"
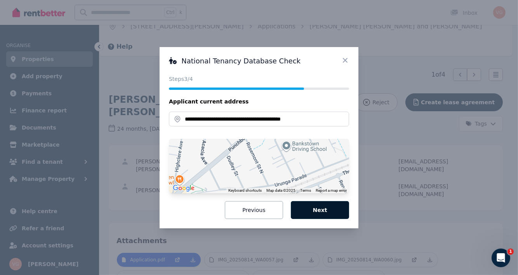
click at [326, 212] on button "Next" at bounding box center [320, 210] width 58 height 18
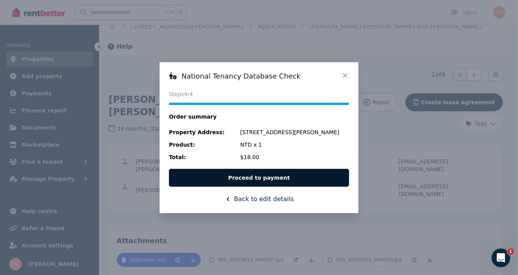
click at [290, 176] on button "Proceed to payment" at bounding box center [259, 178] width 180 height 18
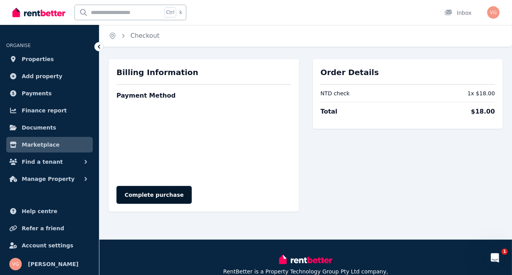
click at [152, 190] on button "Complete purchase" at bounding box center [154, 195] width 75 height 18
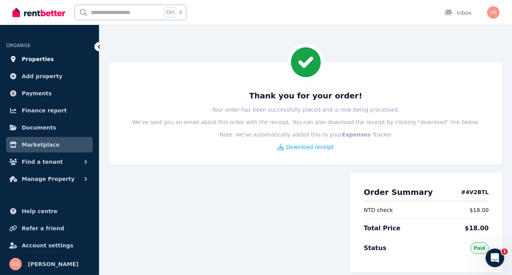
click at [38, 55] on span "Properties" at bounding box center [38, 58] width 32 height 9
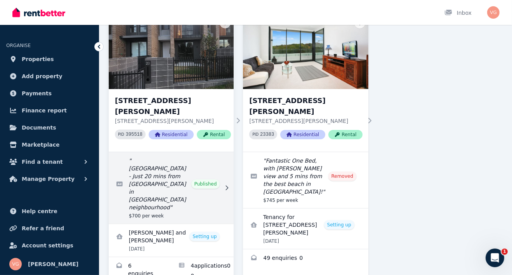
scroll to position [75, 0]
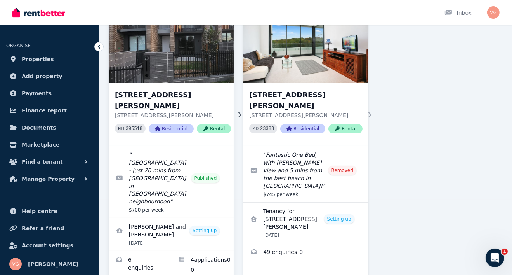
click at [157, 94] on h3 "[STREET_ADDRESS][PERSON_NAME]" at bounding box center [173, 100] width 116 height 22
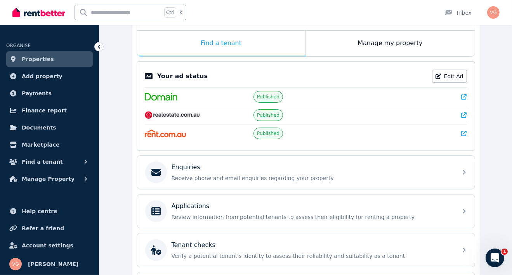
scroll to position [141, 0]
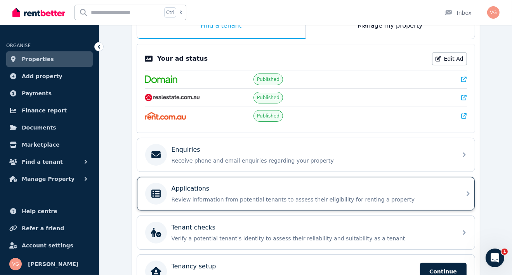
click at [213, 183] on div "Applications Review information from potential tenants to assess their eligibil…" at bounding box center [299, 194] width 308 height 22
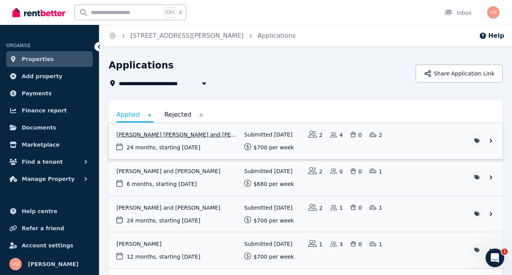
click at [185, 135] on link "View application: Amani Ahmed Khalil and Ehab Alrosan" at bounding box center [306, 141] width 394 height 36
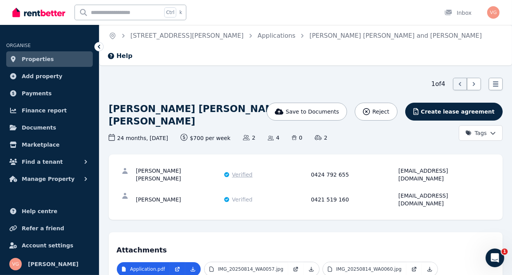
click at [237, 171] on span "Verified" at bounding box center [242, 175] width 21 height 8
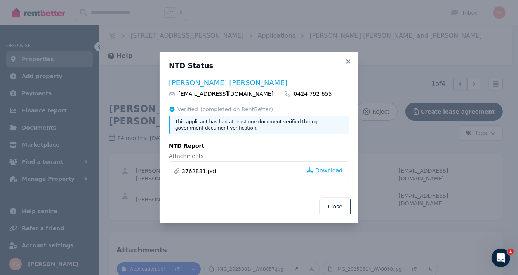
click at [331, 171] on span "Download" at bounding box center [328, 170] width 27 height 8
click at [348, 63] on icon at bounding box center [349, 61] width 8 height 7
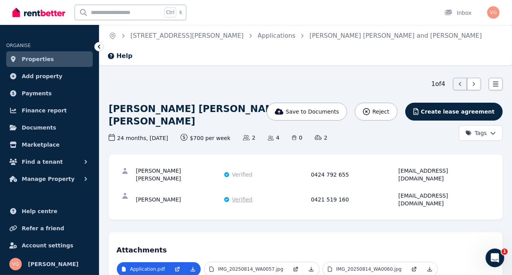
click at [240, 195] on span "Verified" at bounding box center [242, 199] width 21 height 8
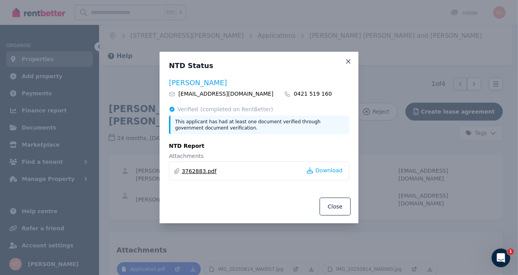
click at [194, 170] on link "3762883.pdf" at bounding box center [199, 171] width 35 height 8
click at [346, 58] on div "NTD Status [PERSON_NAME] [EMAIL_ADDRESS][DOMAIN_NAME] 0421 519 160 Verified (co…" at bounding box center [259, 121] width 199 height 138
click at [350, 64] on icon at bounding box center [349, 61] width 8 height 7
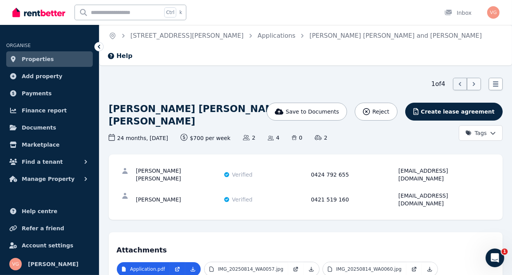
click at [474, 80] on icon at bounding box center [475, 84] width 8 height 8
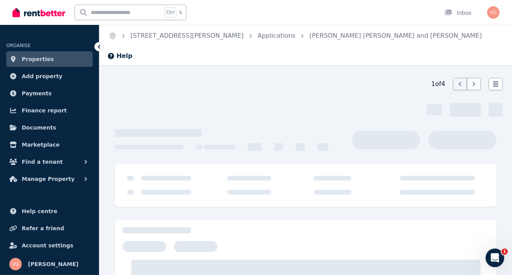
click at [474, 80] on icon at bounding box center [475, 84] width 8 height 8
